Goal: Task Accomplishment & Management: Manage account settings

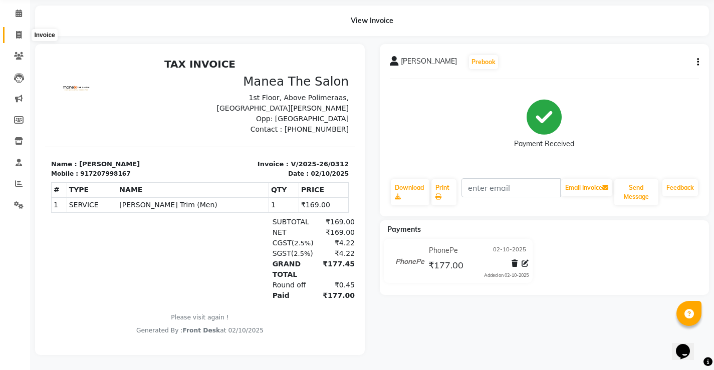
click at [17, 31] on icon at bounding box center [19, 35] width 6 height 8
select select "service"
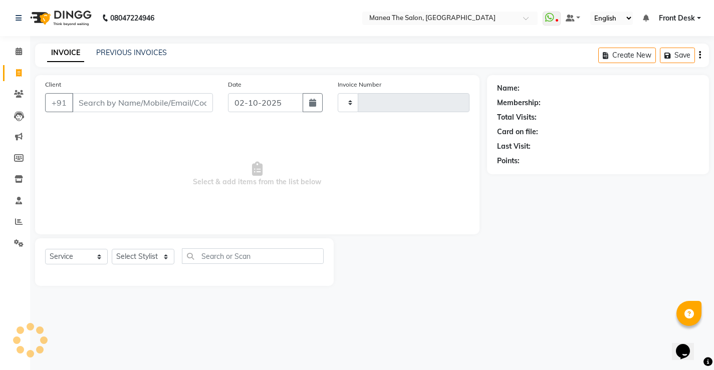
type input "0313"
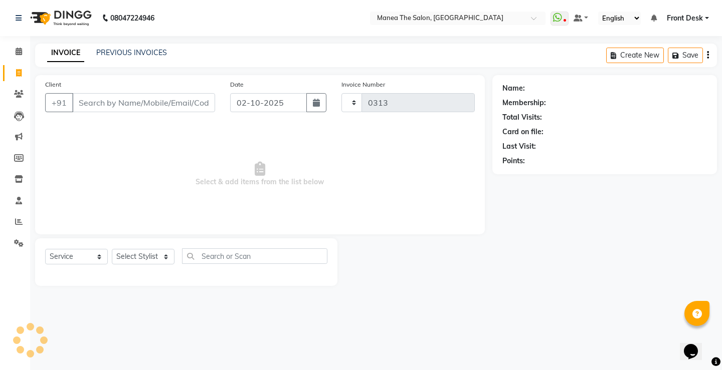
select select "8986"
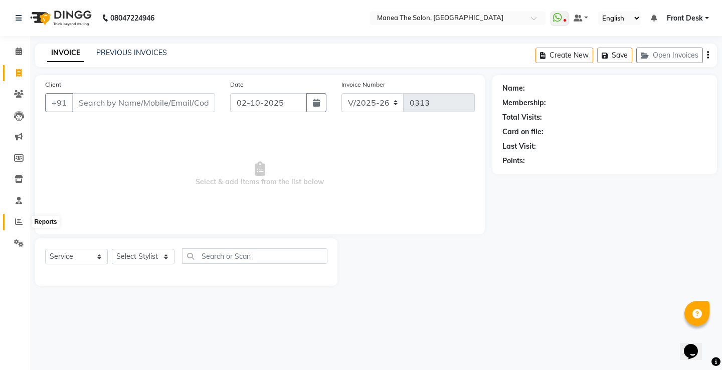
click at [20, 218] on icon at bounding box center [19, 222] width 8 height 8
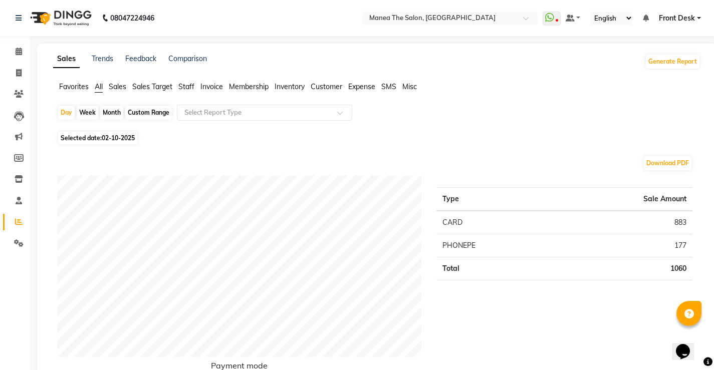
click at [152, 115] on div "Custom Range" at bounding box center [148, 113] width 47 height 14
select select "10"
select select "2025"
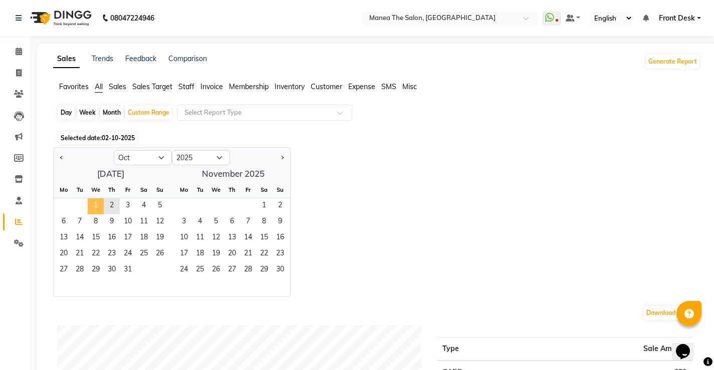
click at [95, 206] on span "1" at bounding box center [96, 206] width 16 height 16
click at [97, 203] on span "1" at bounding box center [96, 206] width 16 height 16
click at [71, 114] on div "Day" at bounding box center [66, 113] width 17 height 14
select select "10"
select select "2025"
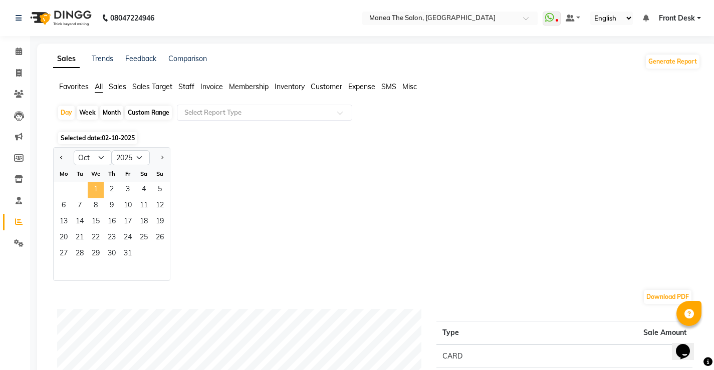
click at [96, 191] on span "1" at bounding box center [96, 190] width 16 height 16
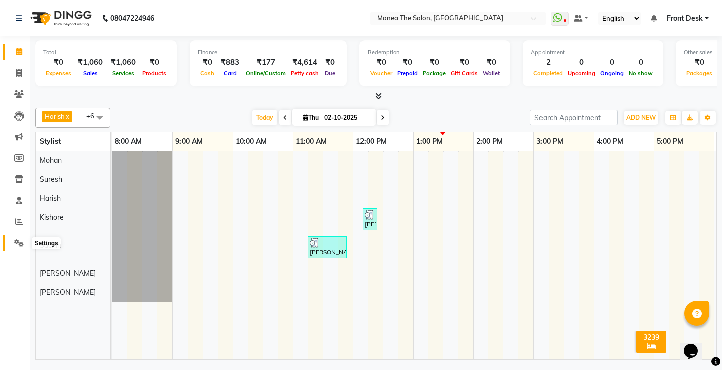
drag, startPoint x: 14, startPoint y: 245, endPoint x: 27, endPoint y: 242, distance: 12.8
click at [15, 245] on icon at bounding box center [19, 244] width 10 height 8
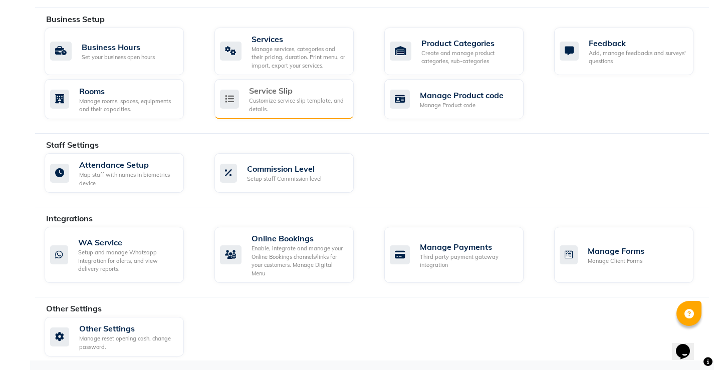
scroll to position [383, 0]
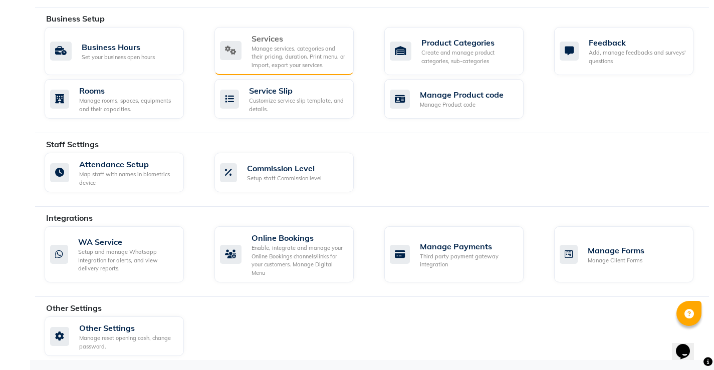
click at [305, 54] on div "Manage services, categories and their pricing, duration. Print menu, or import,…" at bounding box center [299, 57] width 94 height 25
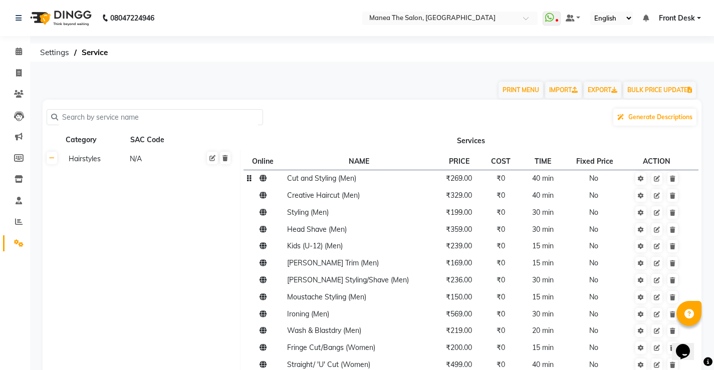
click at [464, 186] on td "₹269.00" at bounding box center [459, 178] width 50 height 17
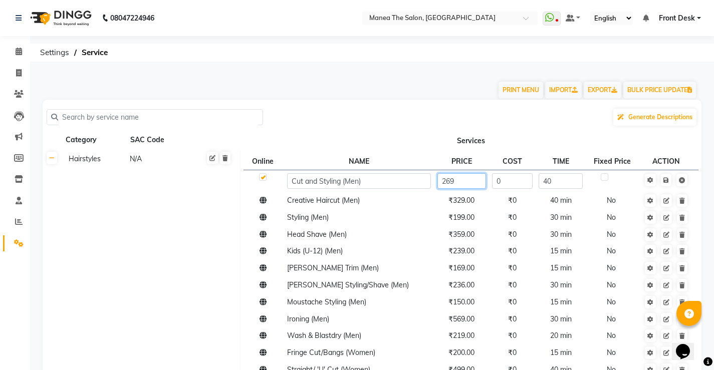
click at [458, 181] on input "269" at bounding box center [461, 181] width 49 height 16
type input "281"
click at [466, 205] on tbody "Cut and Styling (Men) 281 0 40 Creative Haircut (Men) ₹329.00 ₹0 40 min No Styl…" at bounding box center [471, 361] width 455 height 382
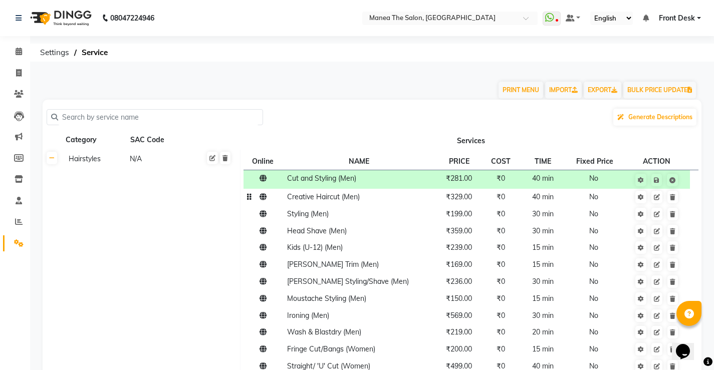
click at [465, 199] on span "₹329.00" at bounding box center [459, 196] width 26 height 9
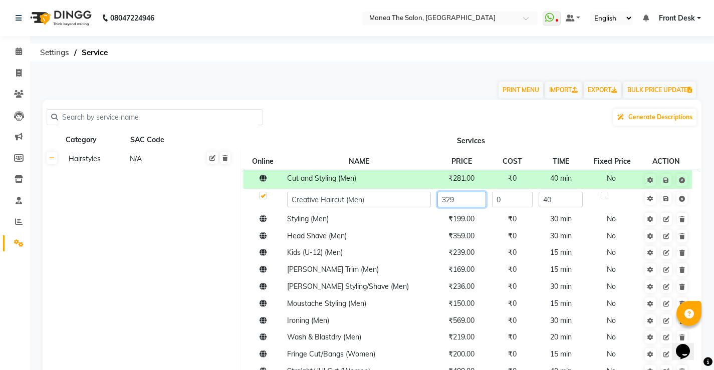
click at [465, 199] on input "329" at bounding box center [461, 200] width 49 height 16
type input "339"
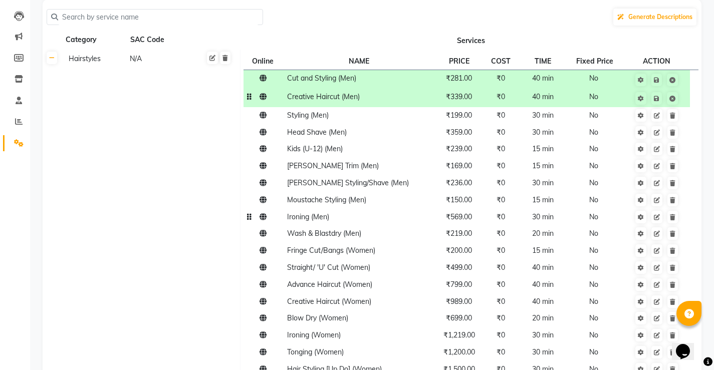
scroll to position [150, 0]
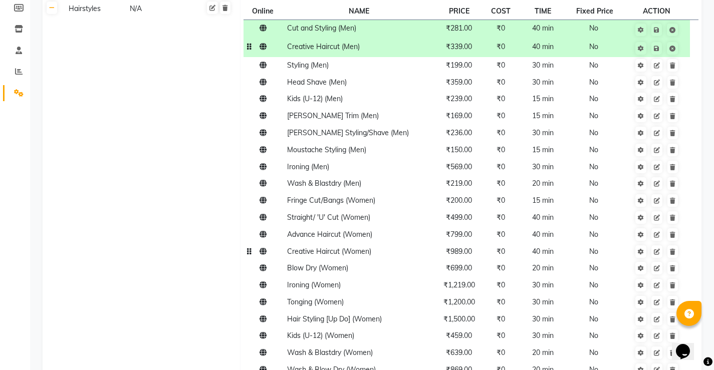
click at [464, 256] on span "₹989.00" at bounding box center [459, 251] width 26 height 9
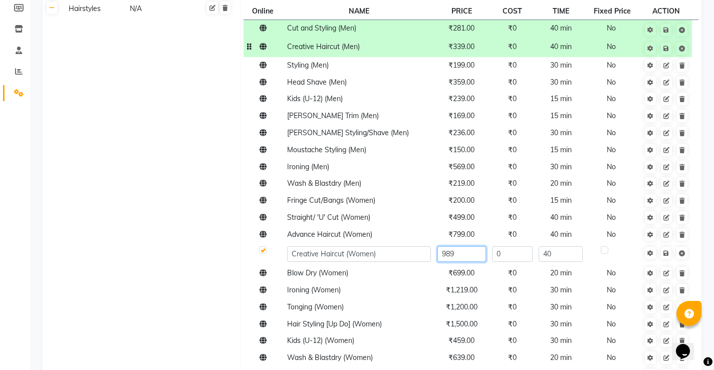
click at [464, 255] on input "989" at bounding box center [461, 255] width 49 height 16
click at [465, 255] on input "989" at bounding box center [461, 255] width 49 height 16
type input "9"
type input "1017"
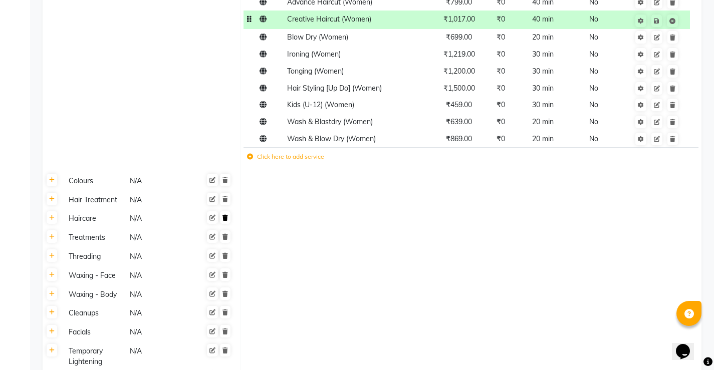
scroll to position [401, 0]
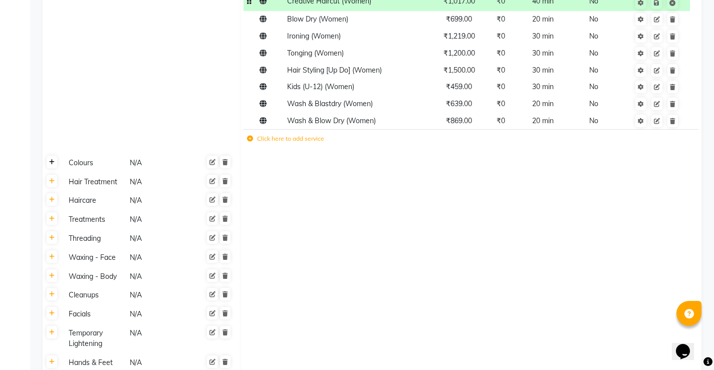
click at [52, 162] on icon at bounding box center [52, 162] width 6 height 6
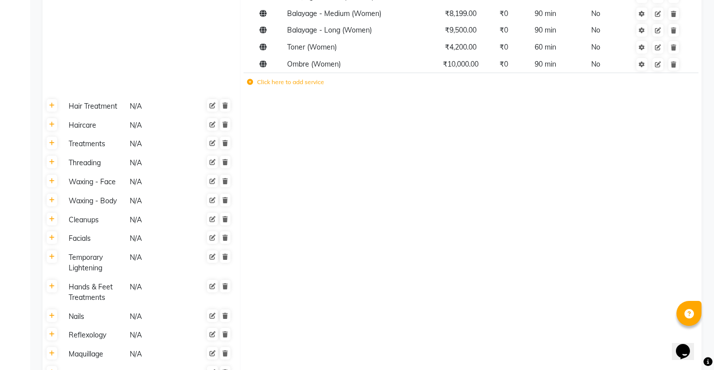
scroll to position [852, 0]
click at [53, 102] on icon at bounding box center [52, 105] width 6 height 6
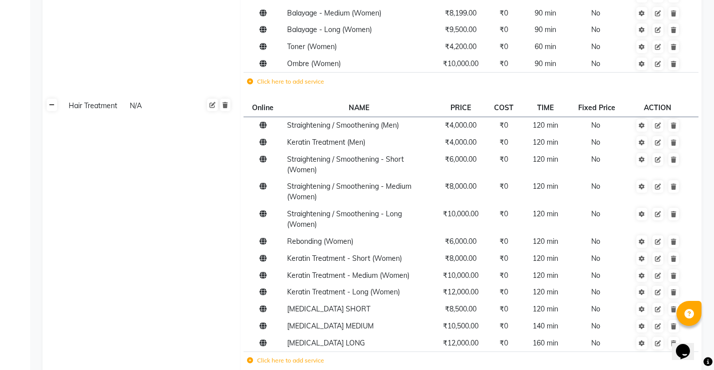
click at [52, 102] on icon at bounding box center [52, 105] width 6 height 6
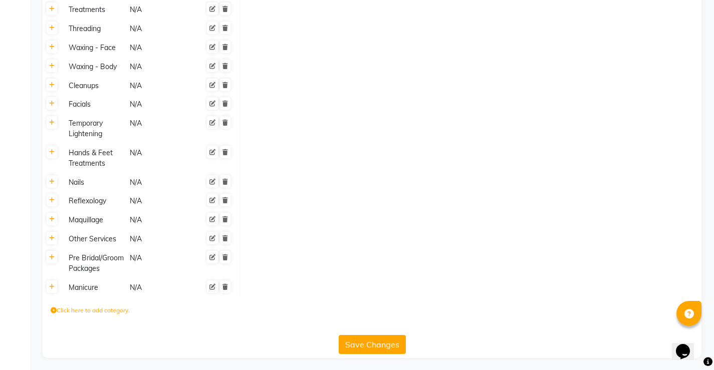
scroll to position [989, 0]
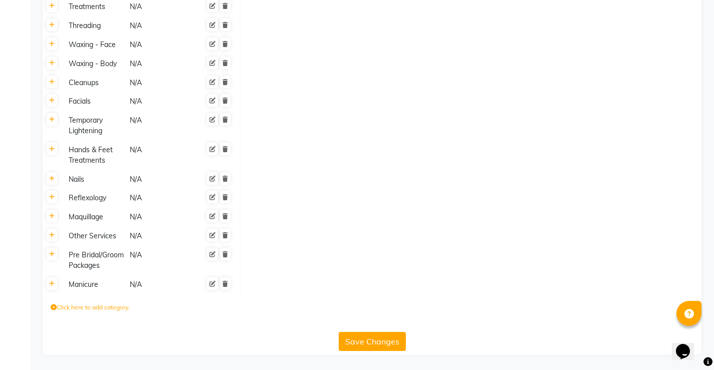
click at [375, 346] on button "Save Changes" at bounding box center [372, 341] width 67 height 19
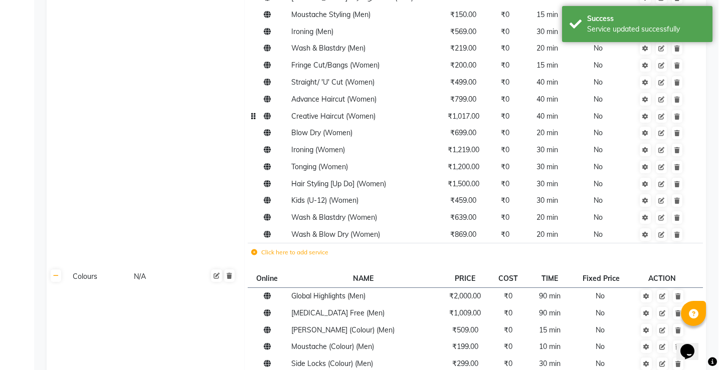
scroll to position [0, 0]
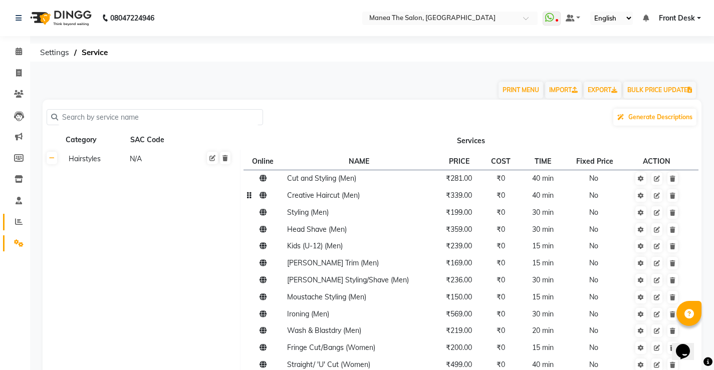
click at [17, 215] on link "Reports" at bounding box center [15, 222] width 24 height 17
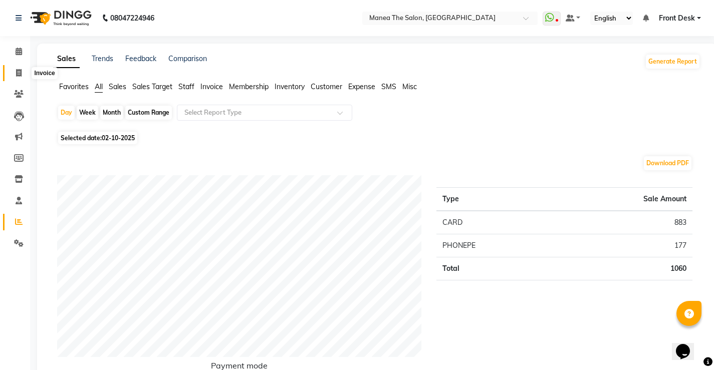
click at [26, 69] on span at bounding box center [19, 74] width 18 height 12
select select "8986"
select select "service"
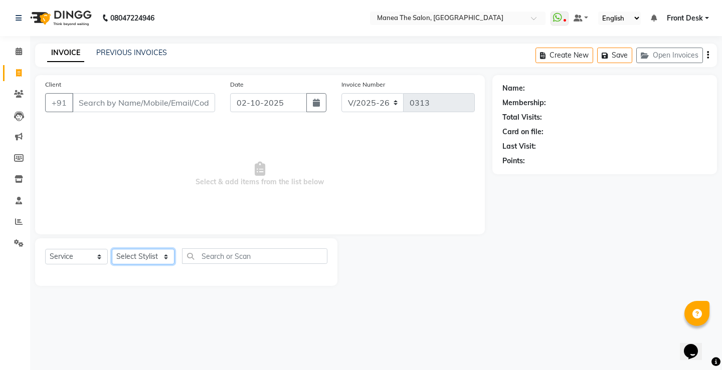
click at [144, 262] on select "Select Stylist Front Desk Harish [PERSON_NAME] Sachin [PERSON_NAME] [PERSON_NAM…" at bounding box center [143, 257] width 63 height 16
select select "91018"
click at [112, 249] on select "Select Stylist Front Desk Harish [PERSON_NAME] Sachin [PERSON_NAME] [PERSON_NAM…" at bounding box center [143, 257] width 63 height 16
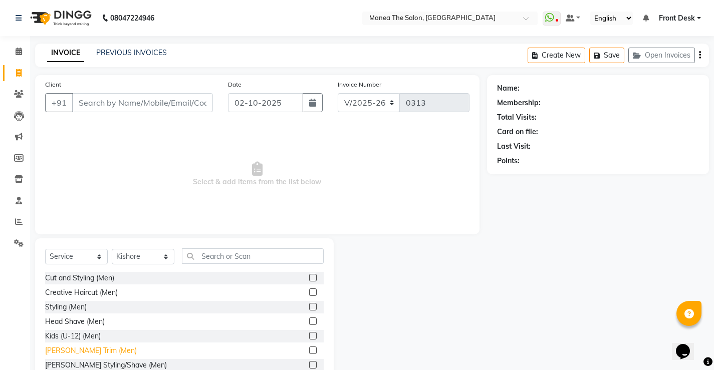
click at [95, 351] on div "[PERSON_NAME] Trim (Men)" at bounding box center [91, 351] width 92 height 11
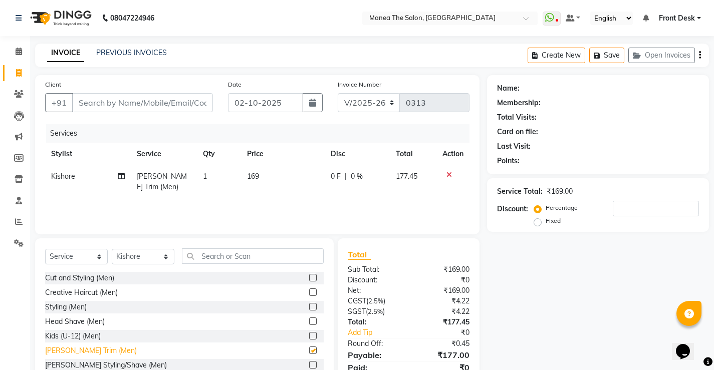
checkbox input "false"
click at [81, 104] on input "Client" at bounding box center [142, 102] width 141 height 19
type input "9"
type input "0"
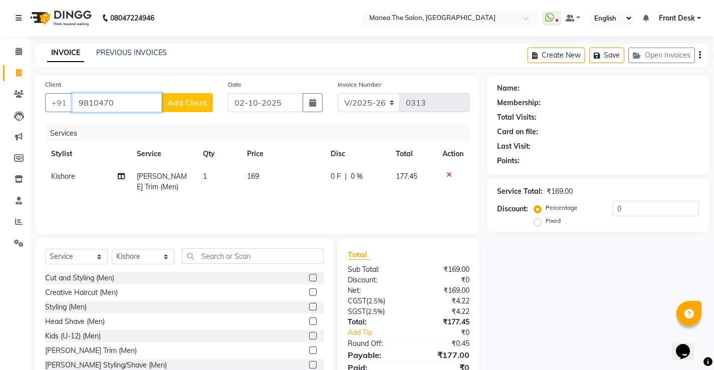
click at [94, 105] on input "9810470" at bounding box center [117, 102] width 90 height 19
click at [90, 105] on input "9810470" at bounding box center [117, 102] width 90 height 19
click at [89, 104] on input "9810470" at bounding box center [117, 102] width 90 height 19
click at [127, 104] on input "9710470" at bounding box center [117, 102] width 90 height 19
click at [127, 104] on input "9710470171" at bounding box center [117, 102] width 90 height 19
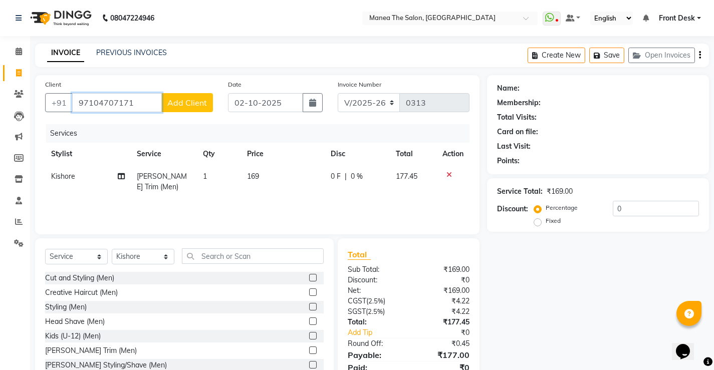
click at [136, 104] on input "97104707171" at bounding box center [117, 102] width 90 height 19
type input "97104707171"
click at [182, 104] on span "Add Client" at bounding box center [187, 103] width 40 height 10
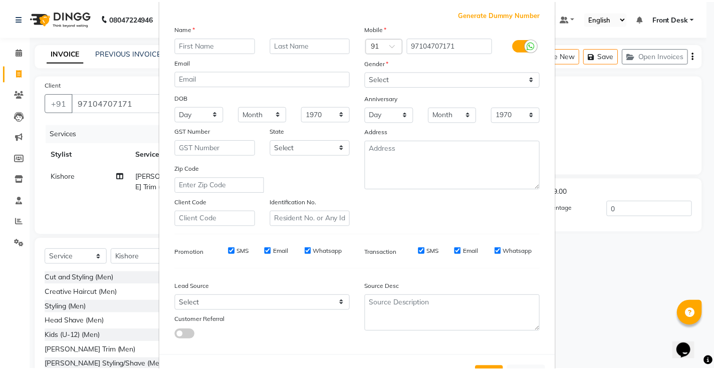
scroll to position [92, 0]
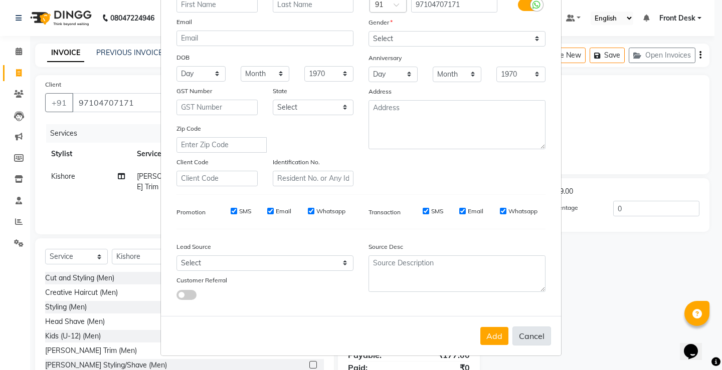
click at [535, 335] on button "Cancel" at bounding box center [531, 336] width 39 height 19
select select
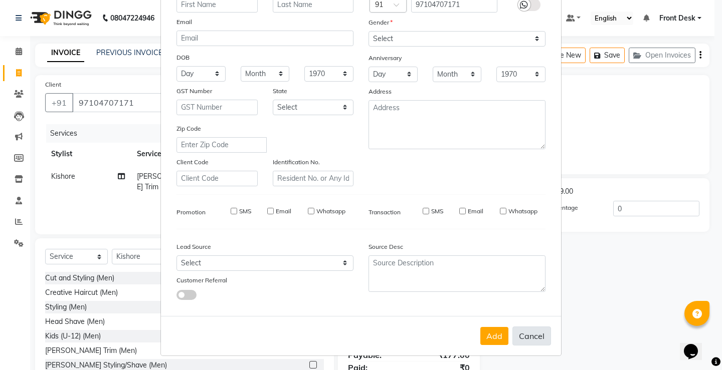
select select
checkbox input "false"
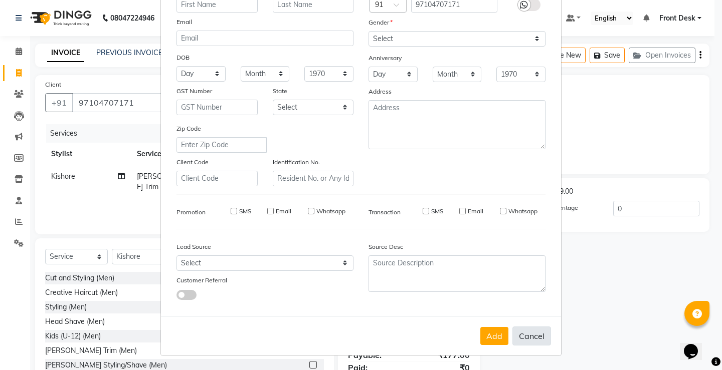
checkbox input "false"
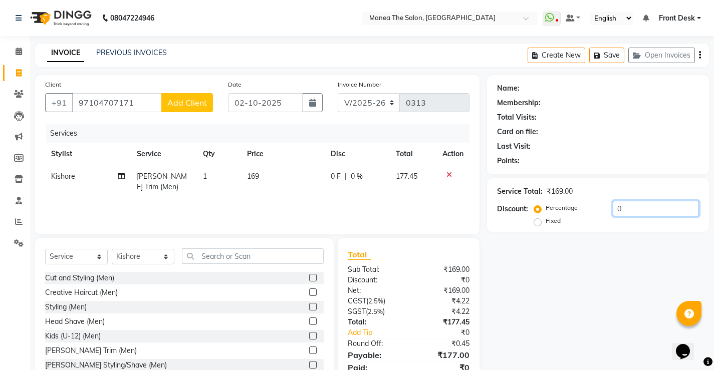
click at [636, 207] on input "0" at bounding box center [656, 209] width 86 height 16
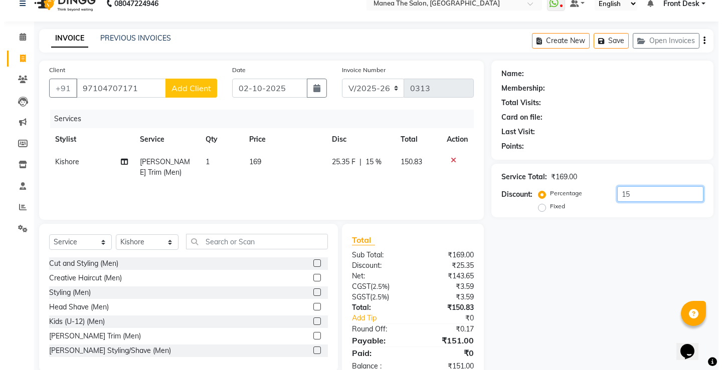
scroll to position [0, 0]
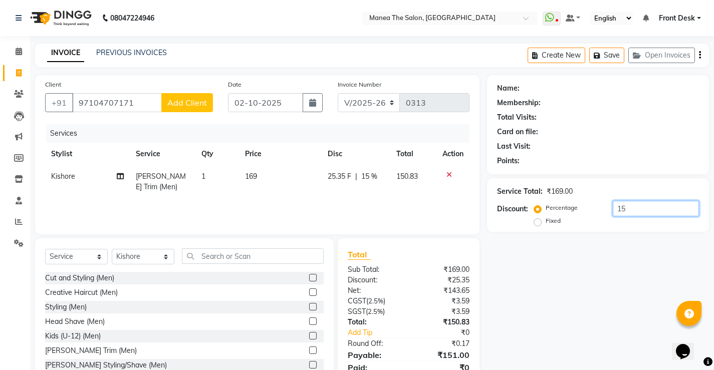
type input "15"
click at [178, 108] on button "Add Client" at bounding box center [187, 102] width 52 height 19
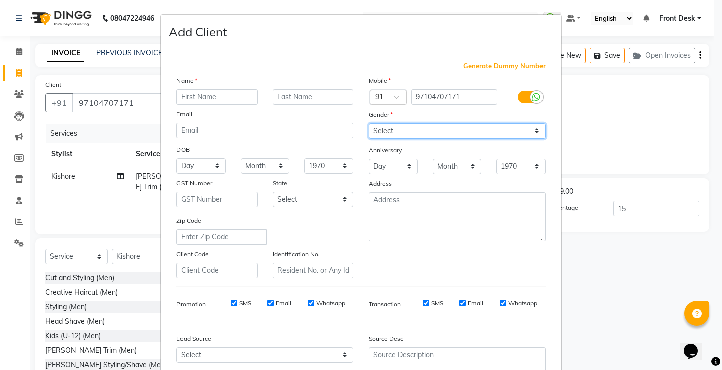
click at [457, 131] on select "Select [DEMOGRAPHIC_DATA] [DEMOGRAPHIC_DATA] Other Prefer Not To Say" at bounding box center [456, 131] width 177 height 16
drag, startPoint x: 457, startPoint y: 131, endPoint x: 454, endPoint y: 136, distance: 6.5
click at [455, 134] on select "Select [DEMOGRAPHIC_DATA] [DEMOGRAPHIC_DATA] Other Prefer Not To Say" at bounding box center [456, 131] width 177 height 16
click at [452, 133] on select "Select [DEMOGRAPHIC_DATA] [DEMOGRAPHIC_DATA] Other Prefer Not To Say" at bounding box center [456, 131] width 177 height 16
select select "[DEMOGRAPHIC_DATA]"
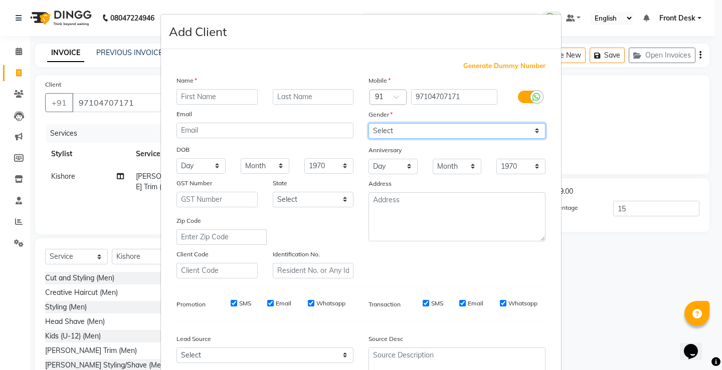
click at [368, 123] on select "Select [DEMOGRAPHIC_DATA] [DEMOGRAPHIC_DATA] Other Prefer Not To Say" at bounding box center [456, 131] width 177 height 16
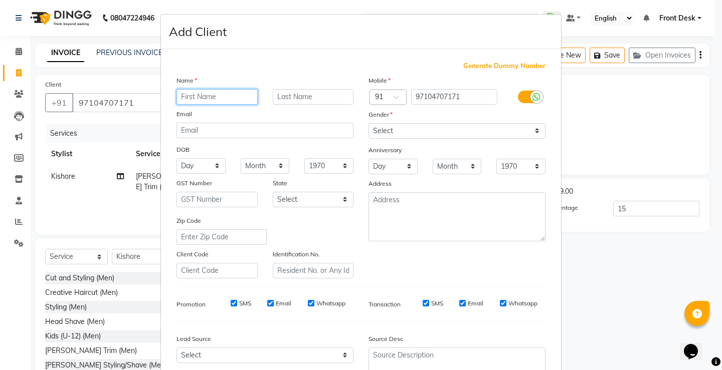
click at [190, 100] on input "text" at bounding box center [216, 97] width 81 height 16
click at [284, 100] on input "text" at bounding box center [313, 97] width 81 height 16
click at [213, 96] on input "vaiya" at bounding box center [216, 97] width 81 height 16
type input "v"
click at [213, 96] on input "text" at bounding box center [216, 97] width 81 height 16
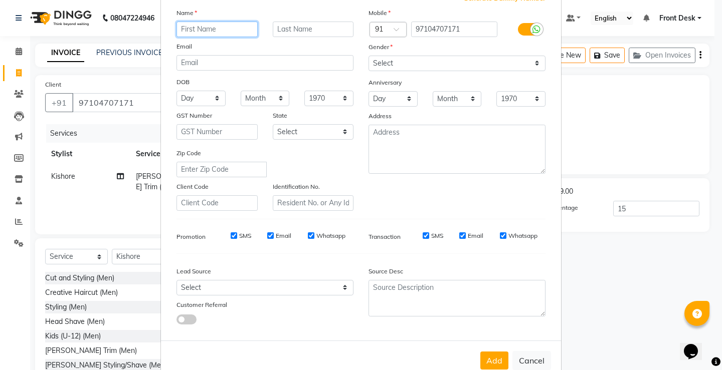
scroll to position [92, 0]
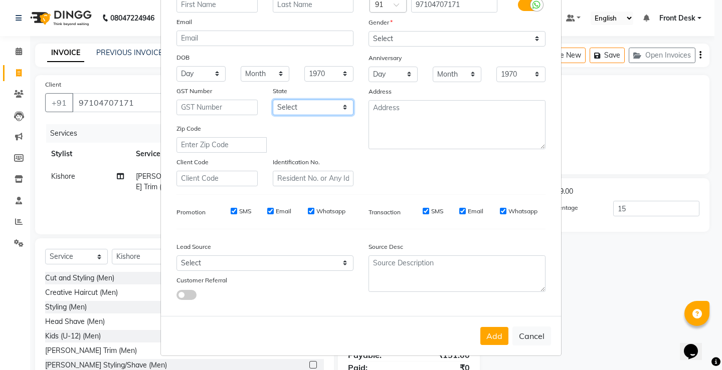
click at [292, 111] on select "Select [GEOGRAPHIC_DATA] [GEOGRAPHIC_DATA] [GEOGRAPHIC_DATA] [GEOGRAPHIC_DATA] …" at bounding box center [313, 108] width 81 height 16
click at [293, 107] on select "Select [GEOGRAPHIC_DATA] [GEOGRAPHIC_DATA] [GEOGRAPHIC_DATA] [GEOGRAPHIC_DATA] …" at bounding box center [313, 108] width 81 height 16
select select "33"
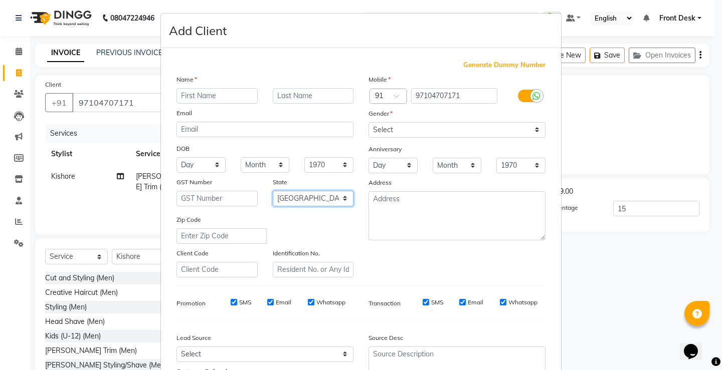
scroll to position [0, 0]
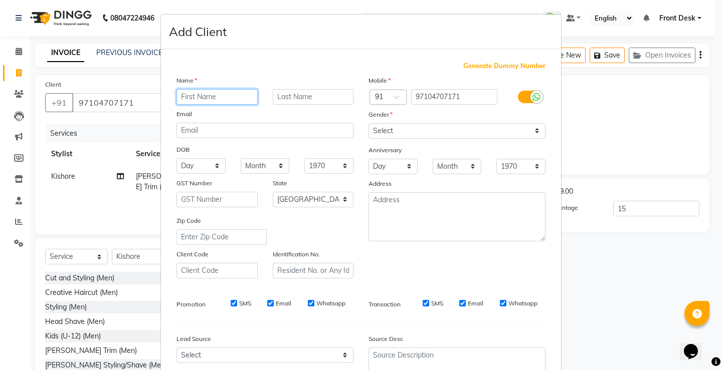
click at [206, 92] on input "text" at bounding box center [216, 97] width 81 height 16
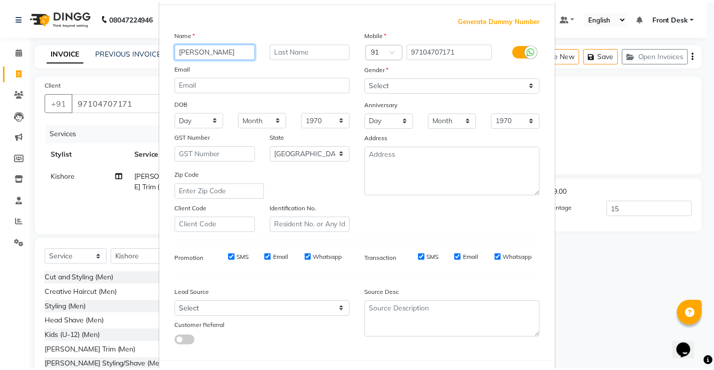
scroll to position [92, 0]
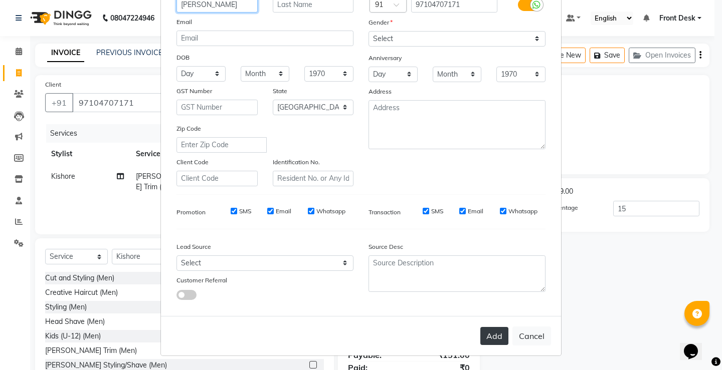
type input "[PERSON_NAME]"
click at [493, 338] on button "Add" at bounding box center [494, 336] width 28 height 18
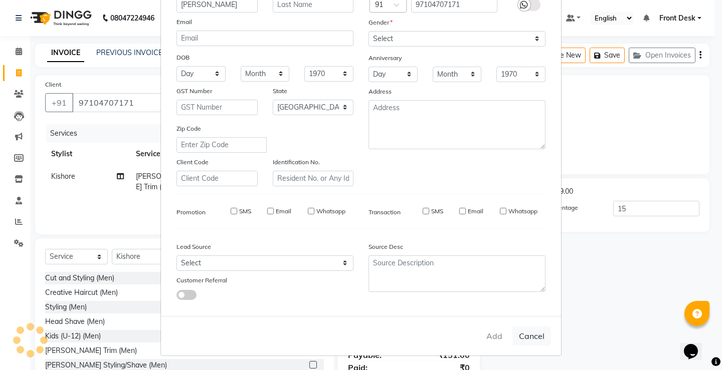
type input "0"
select select
select select "null"
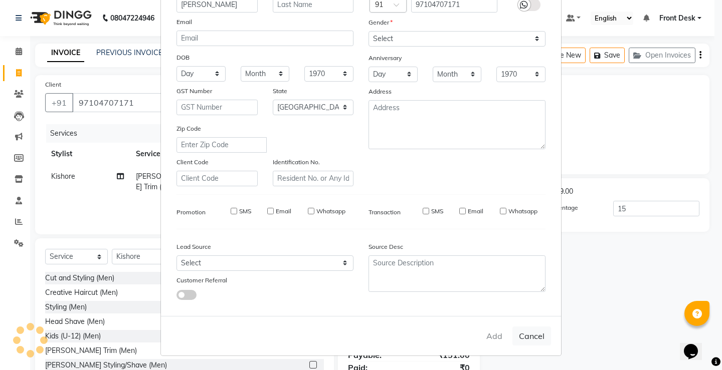
select select
checkbox input "false"
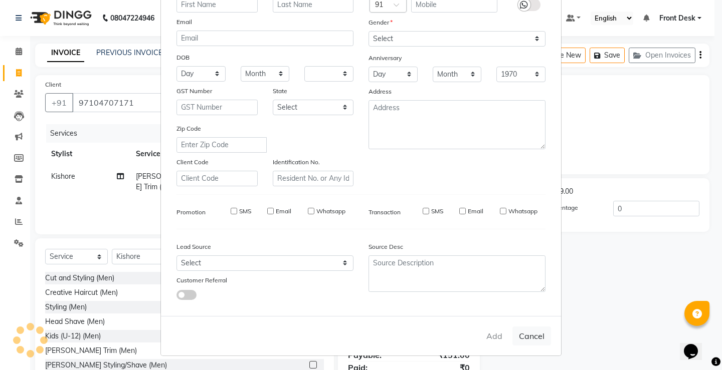
checkbox input "false"
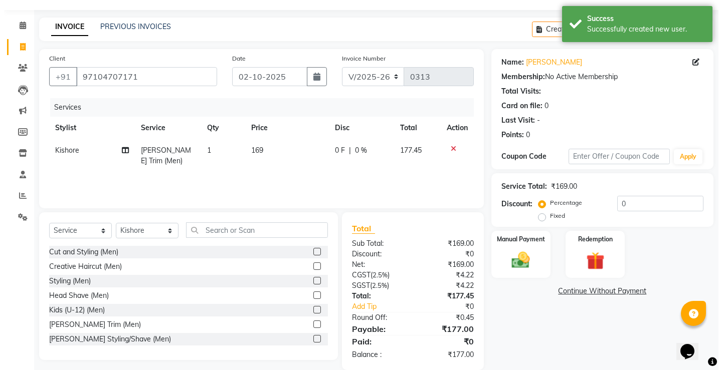
scroll to position [0, 0]
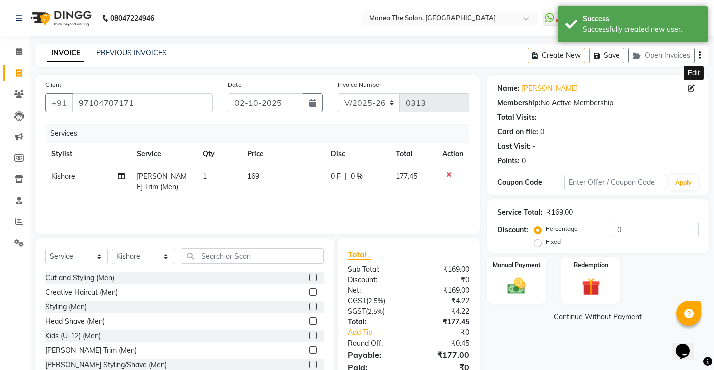
click at [695, 88] on span at bounding box center [693, 88] width 11 height 11
click at [692, 90] on icon at bounding box center [691, 88] width 7 height 7
select select "33"
select select "[DEMOGRAPHIC_DATA]"
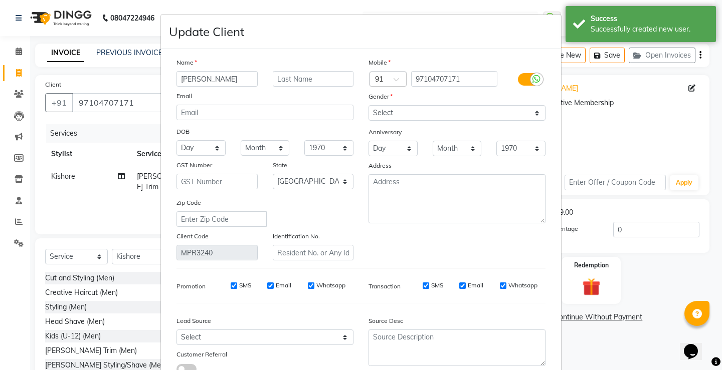
click at [236, 79] on input "[PERSON_NAME]" at bounding box center [216, 79] width 81 height 16
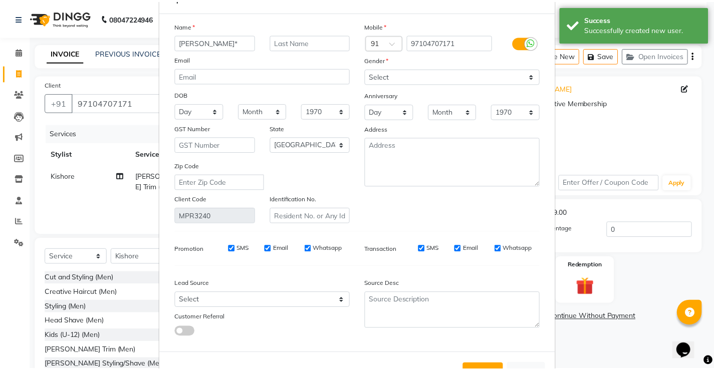
scroll to position [74, 0]
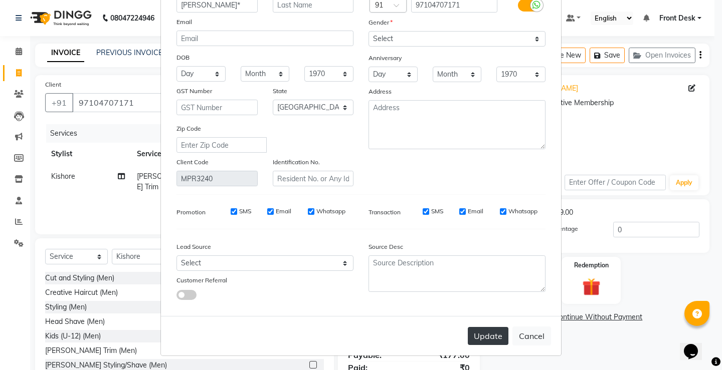
type input "[PERSON_NAME]*"
click at [470, 339] on button "Update" at bounding box center [488, 336] width 41 height 18
select select
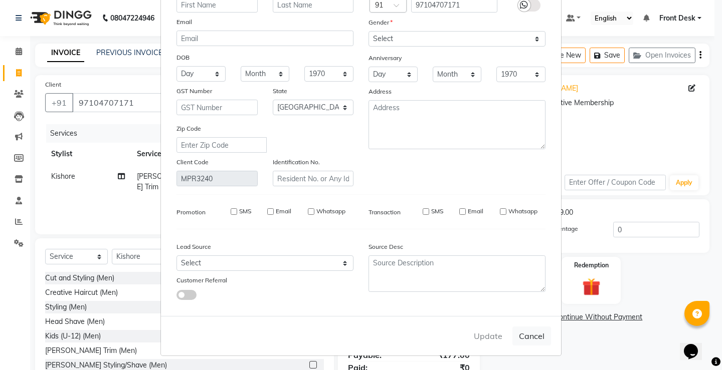
select select "null"
select select
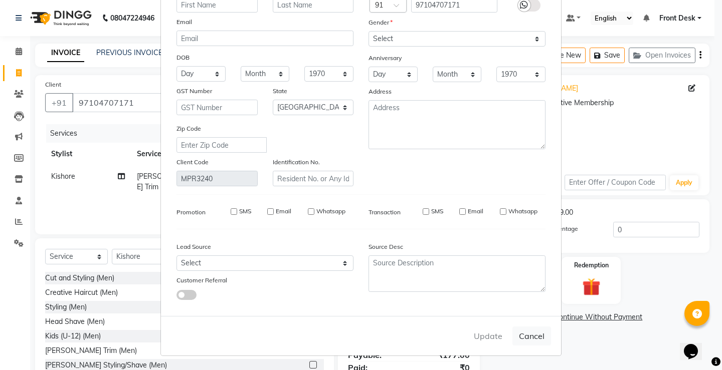
checkbox input "false"
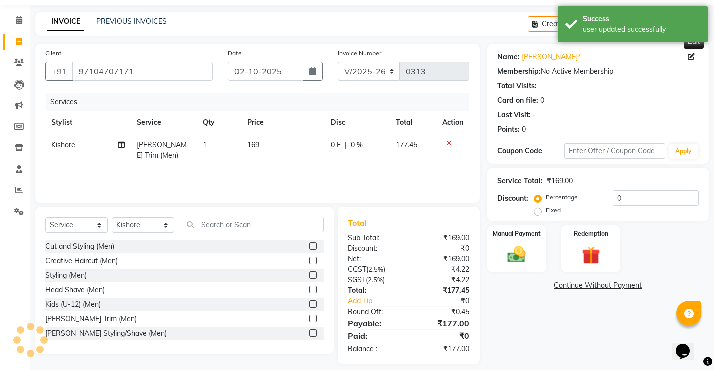
scroll to position [41, 0]
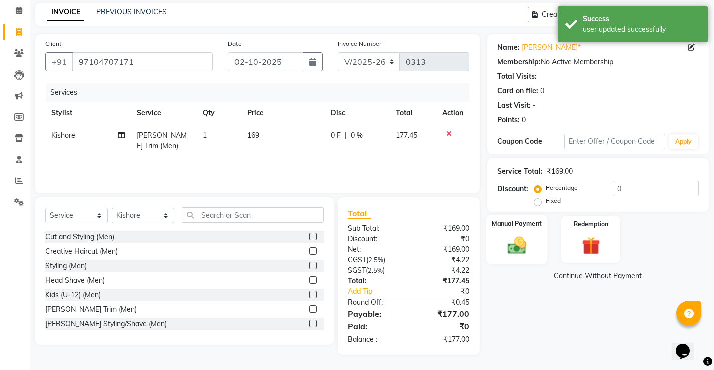
click at [532, 248] on div "Manual Payment" at bounding box center [517, 240] width 62 height 50
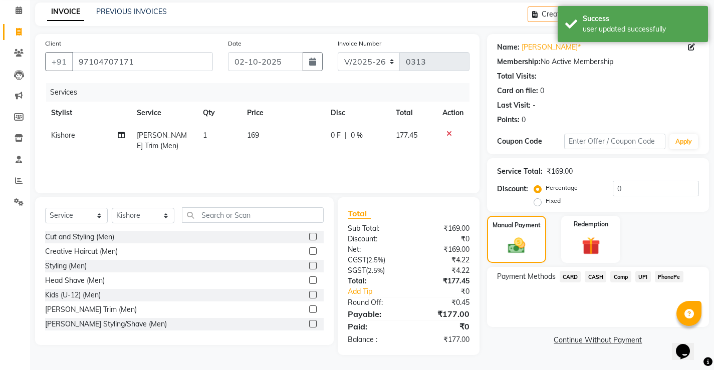
click at [672, 281] on span "PhonePe" at bounding box center [669, 277] width 29 height 12
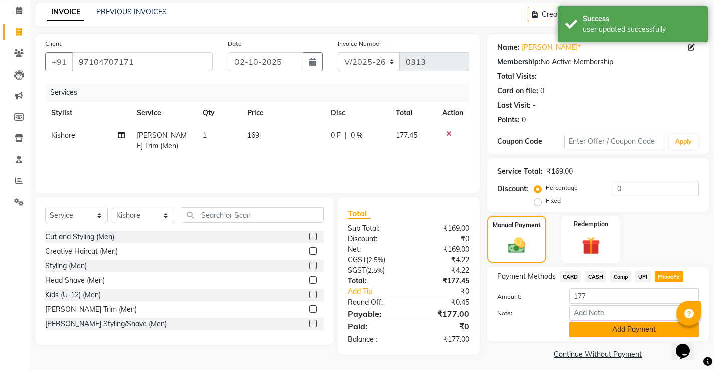
click at [646, 330] on button "Add Payment" at bounding box center [634, 330] width 130 height 16
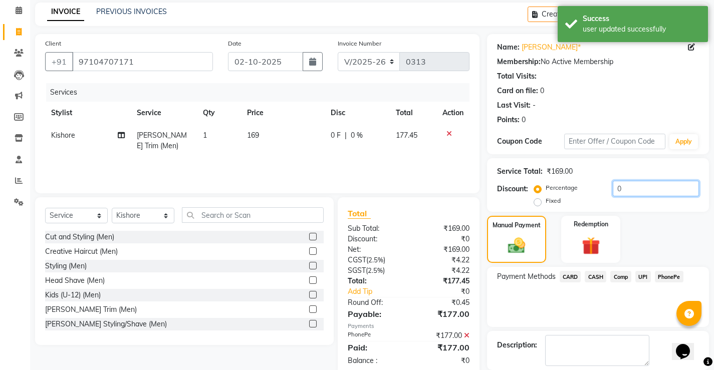
click at [632, 188] on input "0" at bounding box center [656, 189] width 86 height 16
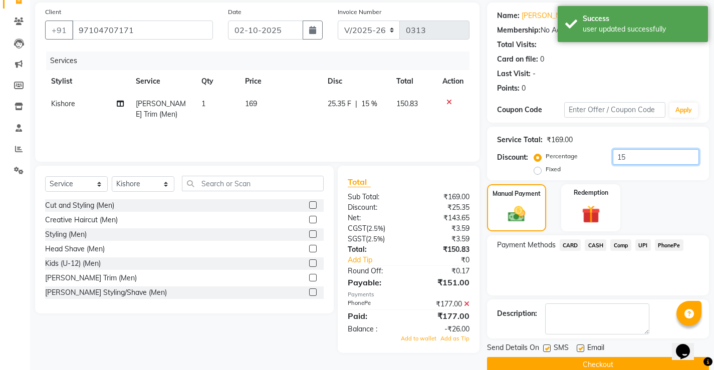
scroll to position [90, 0]
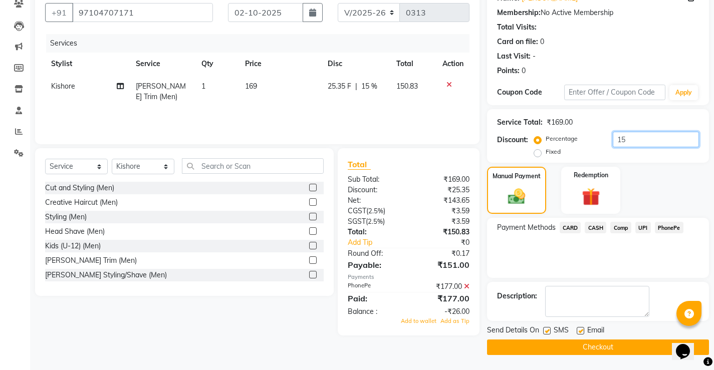
type input "15"
click at [671, 222] on span "PhonePe" at bounding box center [669, 228] width 29 height 12
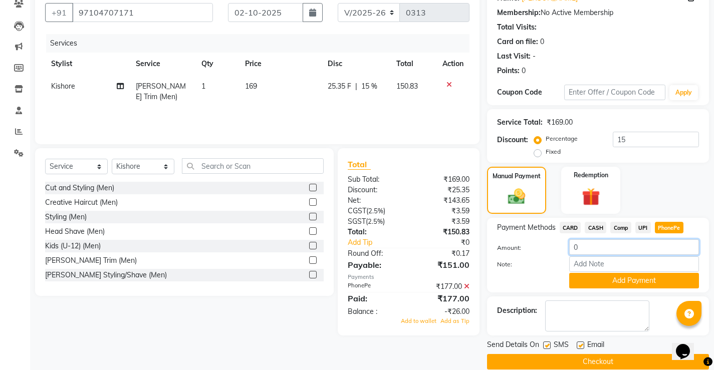
click at [584, 249] on input "0" at bounding box center [634, 248] width 130 height 16
click at [468, 287] on icon at bounding box center [467, 286] width 6 height 7
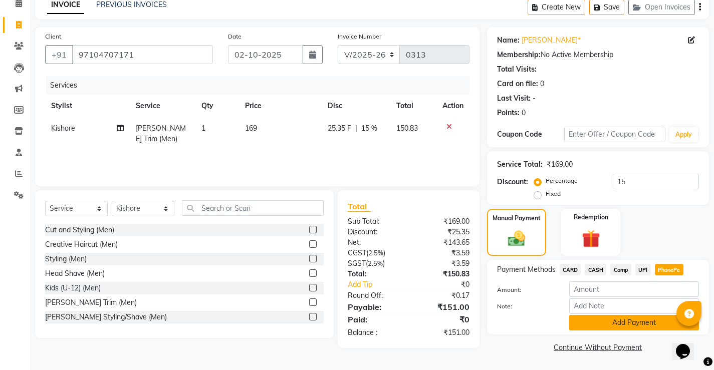
click at [601, 324] on button "Add Payment" at bounding box center [634, 323] width 130 height 16
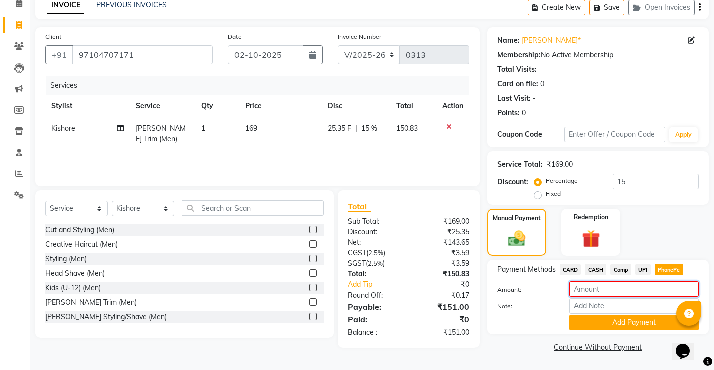
click at [598, 289] on input "number" at bounding box center [634, 290] width 130 height 16
type input "151"
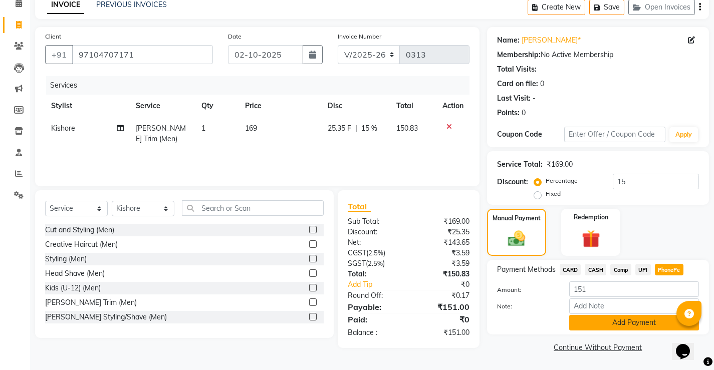
click at [613, 325] on button "Add Payment" at bounding box center [634, 323] width 130 height 16
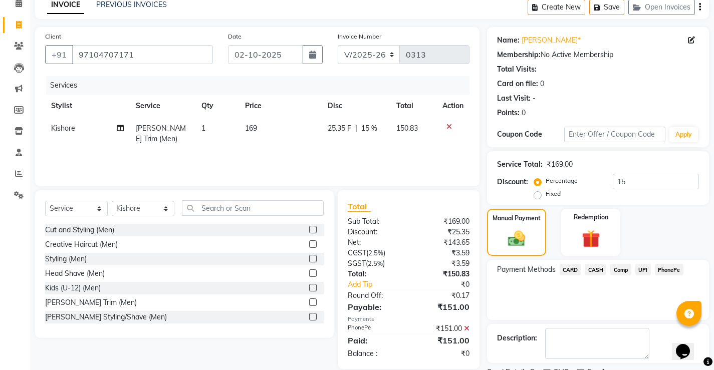
scroll to position [90, 0]
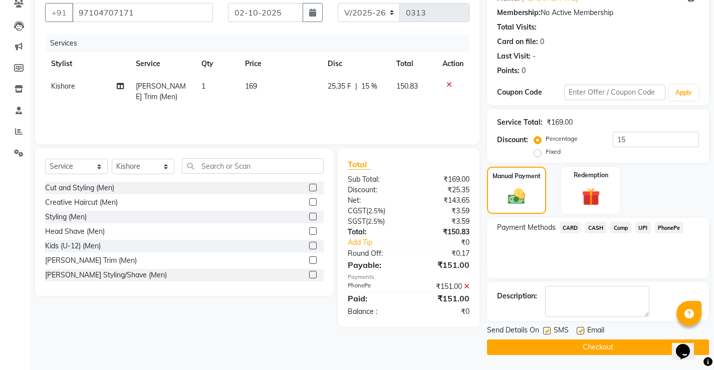
click at [592, 348] on button "Checkout" at bounding box center [598, 348] width 222 height 16
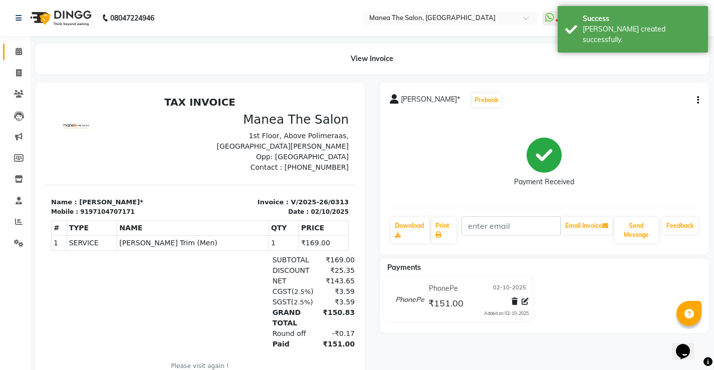
click at [18, 45] on link "Calendar" at bounding box center [15, 52] width 24 height 17
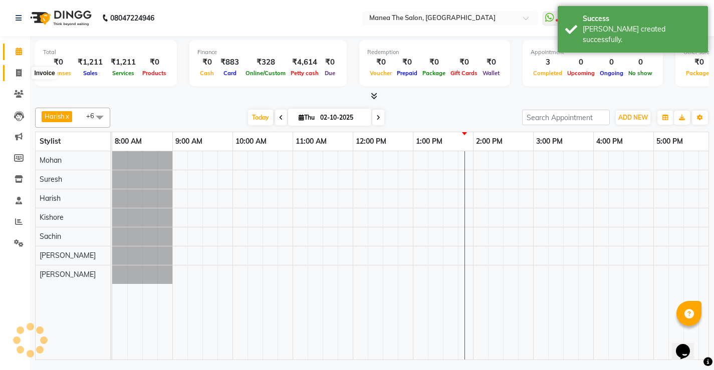
click at [18, 70] on icon at bounding box center [19, 73] width 6 height 8
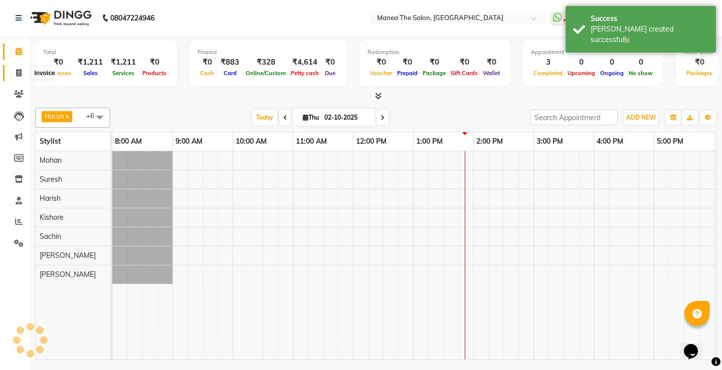
select select "service"
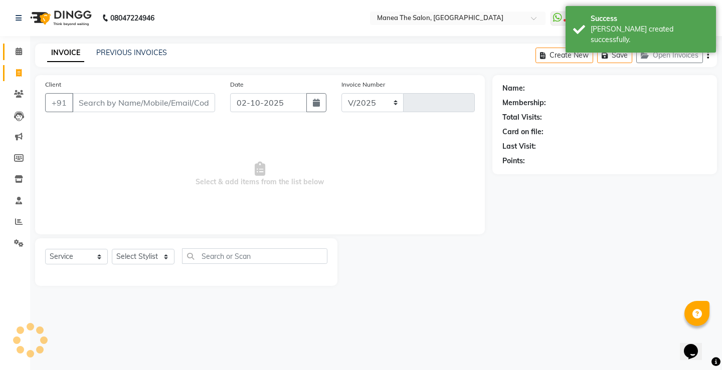
select select "8986"
type input "0314"
click at [19, 57] on span at bounding box center [19, 52] width 18 height 12
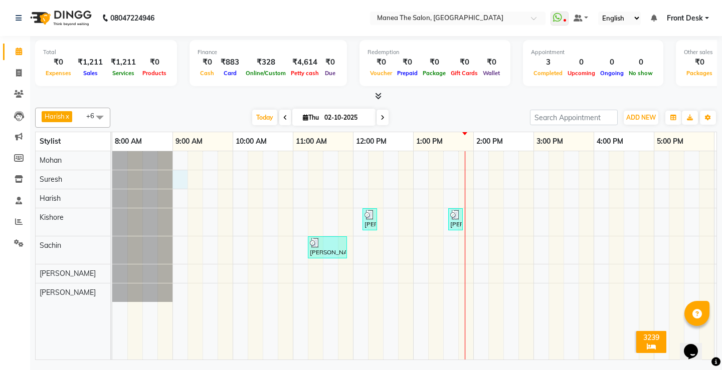
click at [178, 174] on div "[PERSON_NAME], TK02, 12:10 PM-12:25 PM, [PERSON_NAME] Trim (Men) [PERSON_NAME]*…" at bounding box center [533, 255] width 842 height 208
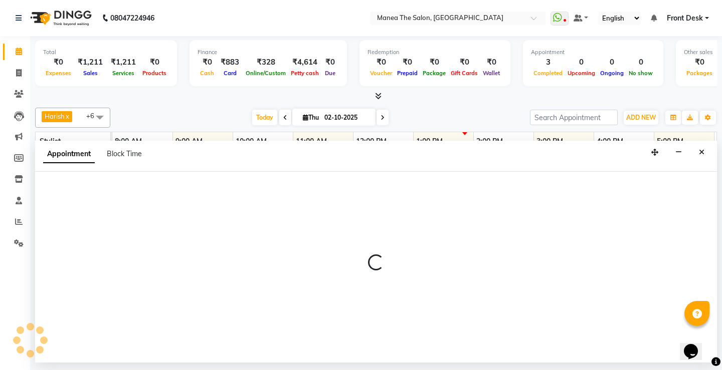
select select "91015"
select select "tentative"
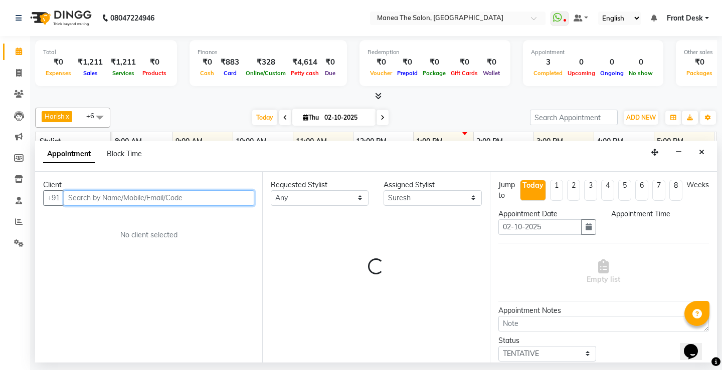
select select "540"
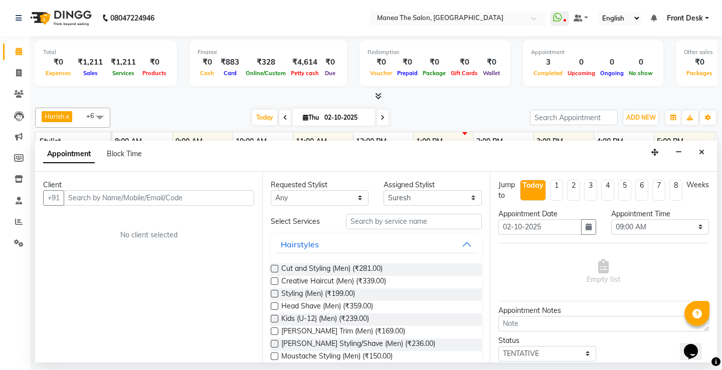
click at [189, 133] on div "9:00 AM" at bounding box center [203, 141] width 60 height 19
click at [696, 151] on button "Close" at bounding box center [701, 153] width 15 height 16
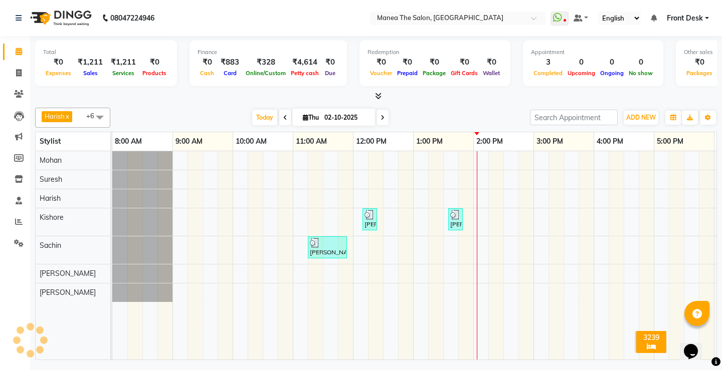
click at [439, 233] on div "[PERSON_NAME], TK02, 12:10 PM-12:25 PM, [PERSON_NAME] Trim (Men) [PERSON_NAME]*…" at bounding box center [533, 255] width 842 height 208
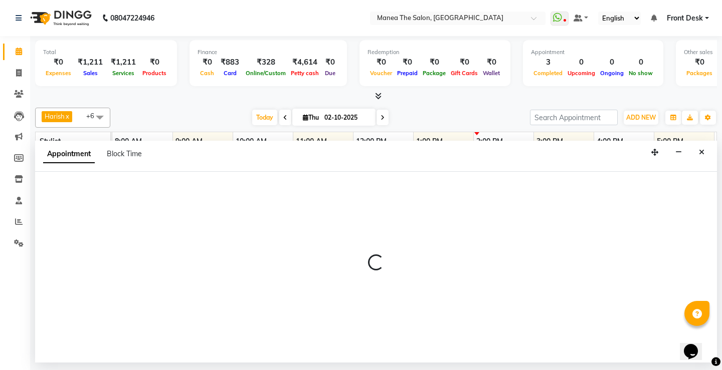
drag, startPoint x: 439, startPoint y: 233, endPoint x: 0, endPoint y: 186, distance: 441.5
click at [283, 245] on div at bounding box center [376, 267] width 682 height 191
select select "91018"
select select "795"
select select "tentative"
